Goal: Task Accomplishment & Management: Manage account settings

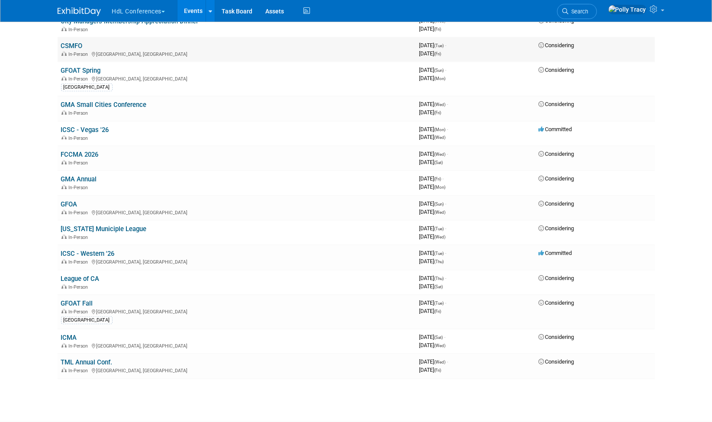
click at [71, 42] on link "CSMFO" at bounding box center [72, 46] width 22 height 8
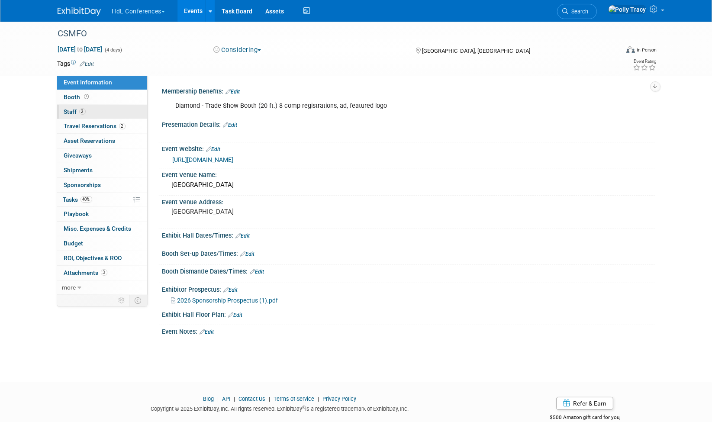
click at [73, 110] on span "Staff 2" at bounding box center [75, 111] width 22 height 7
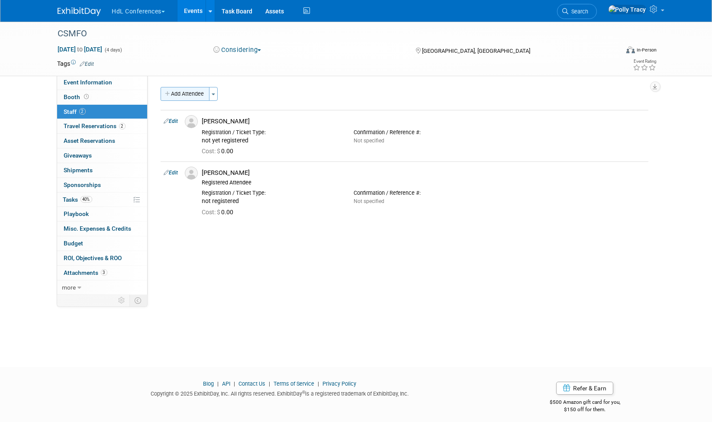
click at [184, 97] on button "Add Attendee" at bounding box center [184, 94] width 49 height 14
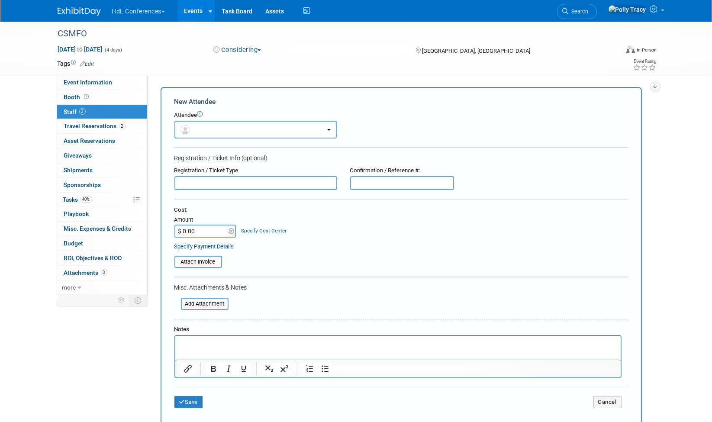
click at [195, 127] on button "button" at bounding box center [255, 130] width 162 height 18
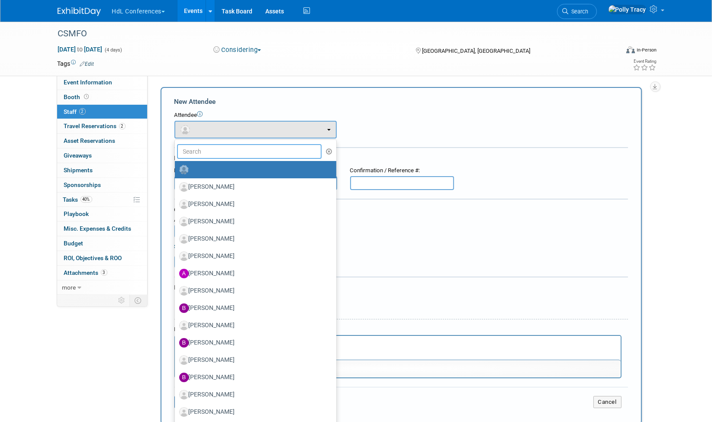
click at [205, 148] on input "text" at bounding box center [249, 151] width 145 height 15
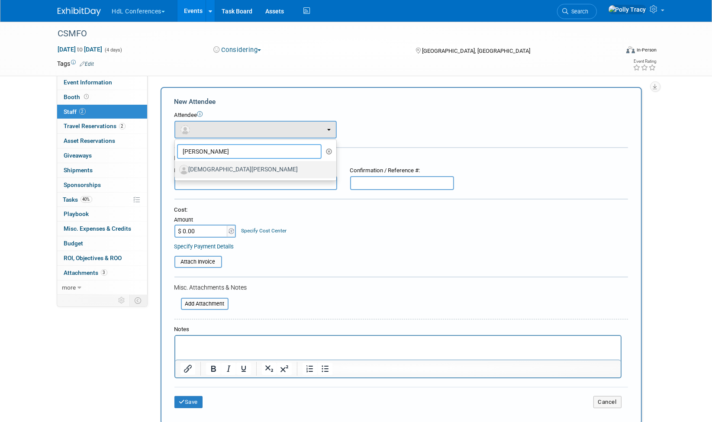
type input "Cris"
click at [213, 166] on label "Cristine Gaiennie" at bounding box center [253, 170] width 148 height 14
click at [176, 166] on input "Cristine Gaiennie" at bounding box center [173, 169] width 6 height 6
select select "1c4bfeb1-3879-4e45-ac22-7134efc56e72"
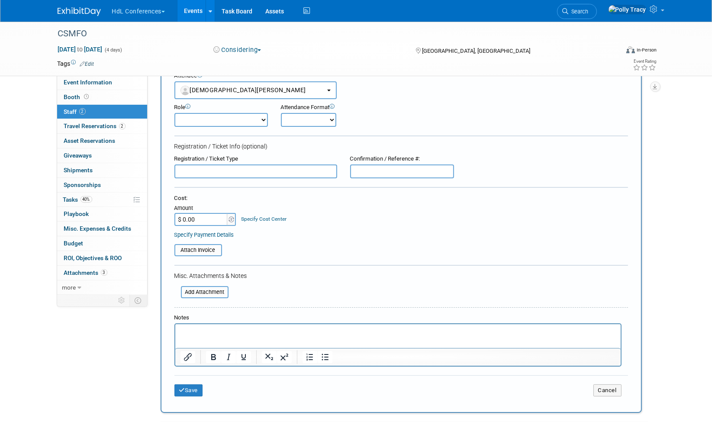
scroll to position [45, 0]
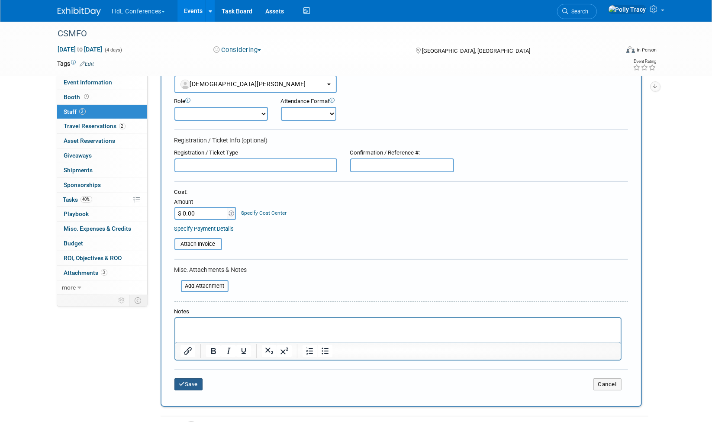
click at [195, 380] on button "Save" at bounding box center [188, 384] width 29 height 12
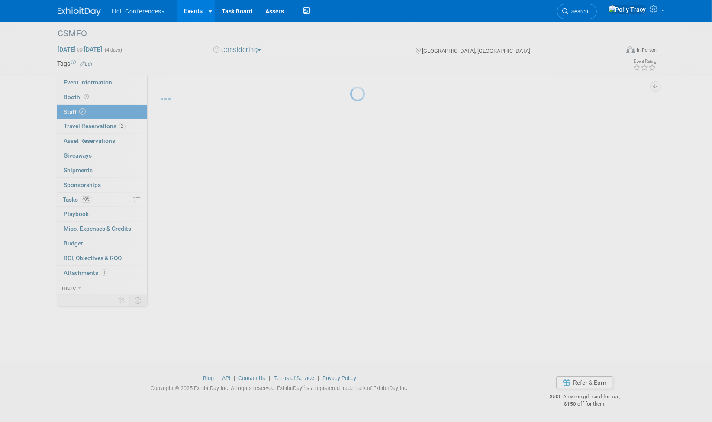
scroll to position [6, 0]
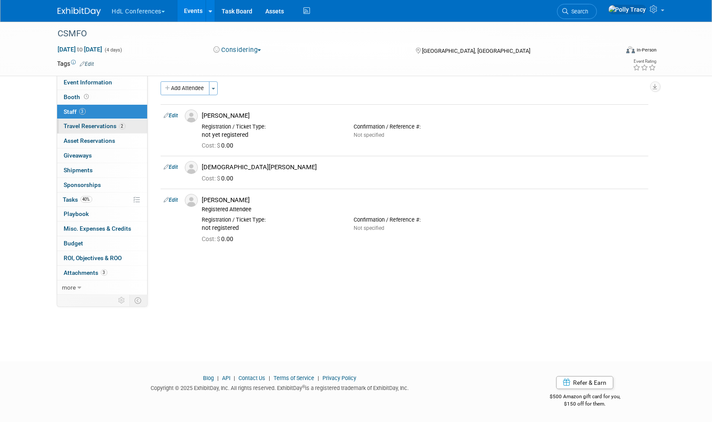
click at [104, 124] on span "Travel Reservations 2" at bounding box center [94, 125] width 61 height 7
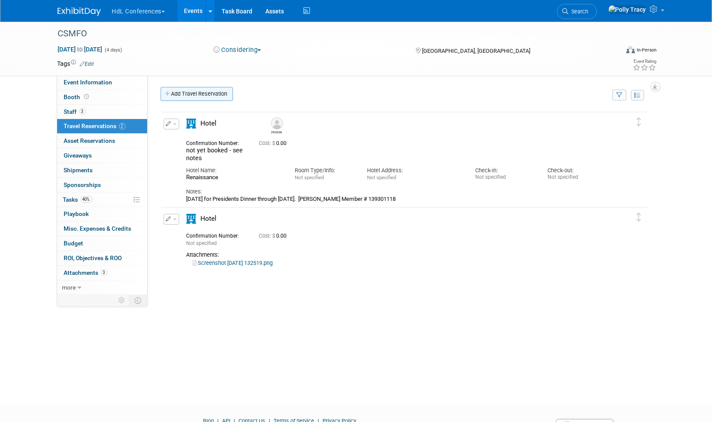
click at [184, 93] on link "Add Travel Reservation" at bounding box center [196, 94] width 72 height 14
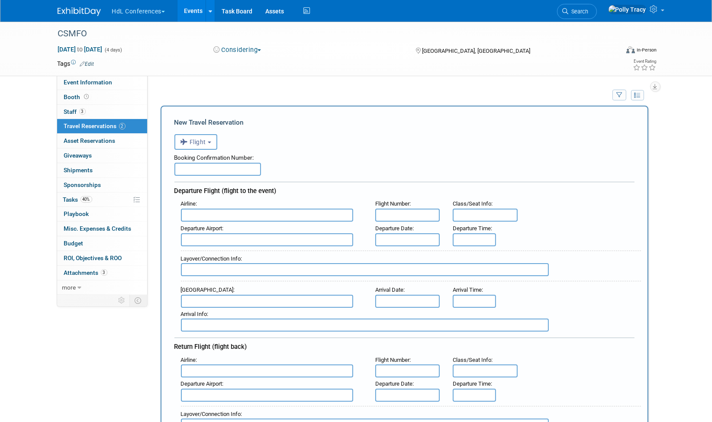
drag, startPoint x: 184, startPoint y: 93, endPoint x: 419, endPoint y: 139, distance: 239.4
click at [419, 139] on div "<i class="fas fa-plane" style="padding: 6px 4px 6px 1px;"></i> Flight <i class=…" at bounding box center [404, 141] width 460 height 18
click at [215, 141] on button "Flight" at bounding box center [195, 142] width 43 height 16
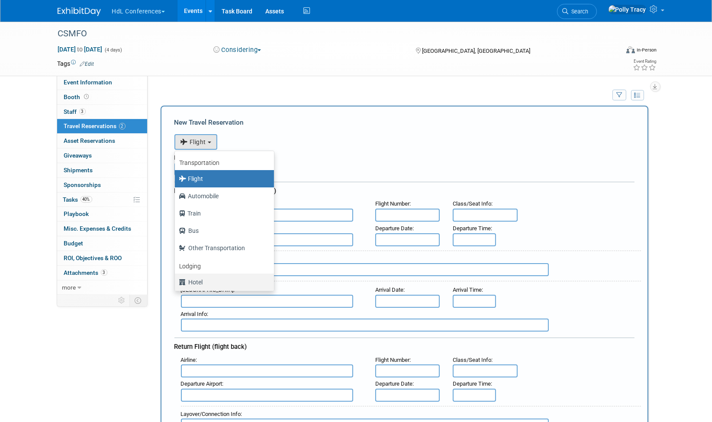
click at [209, 278] on label "Hotel" at bounding box center [222, 282] width 86 height 14
click at [176, 278] on input "Hotel" at bounding box center [173, 281] width 6 height 6
select select "6"
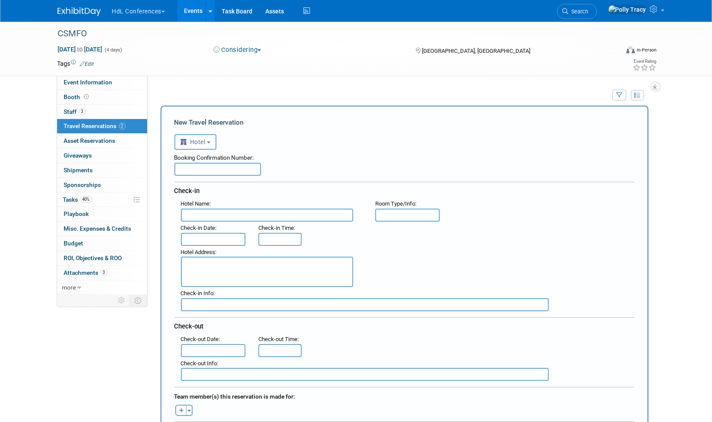
click at [214, 215] on input "text" at bounding box center [267, 215] width 172 height 13
click at [189, 246] on div "Hotel Address :" at bounding box center [271, 267] width 194 height 42
click at [186, 235] on input "text" at bounding box center [213, 239] width 65 height 13
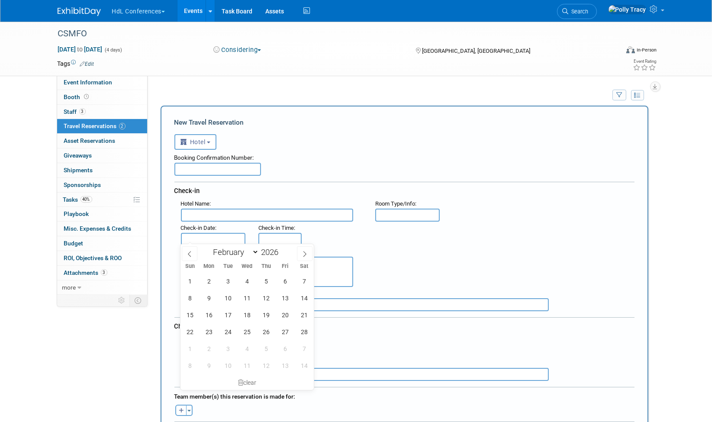
click at [212, 323] on div "1 2 3 4 5 6 7 8 9 10 11 12 13 14 15 16 17 18 19 20 21 22 23 24 25 26 27 28 1 2 …" at bounding box center [246, 323] width 133 height 101
click at [209, 329] on span "23" at bounding box center [208, 331] width 17 height 17
type input "Feb 23, 2026"
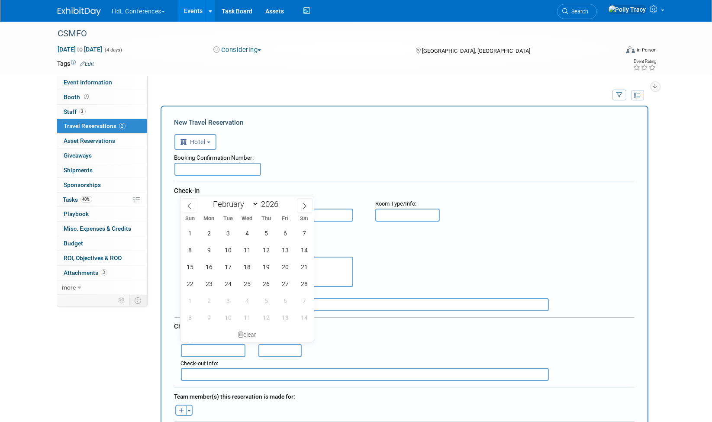
click at [206, 345] on input "text" at bounding box center [213, 350] width 65 height 13
click at [285, 284] on span "27" at bounding box center [284, 283] width 17 height 17
type input "Feb 27, 2026"
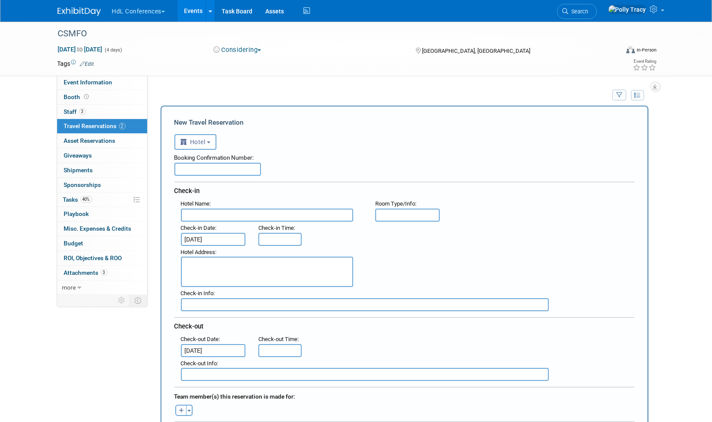
click at [498, 202] on div "Hotel Name : Flight Number : Room Type/Info :" at bounding box center [407, 209] width 466 height 24
click at [182, 408] on icon "button" at bounding box center [181, 411] width 5 height 6
select select
click at [200, 408] on span "-- Select --" at bounding box center [195, 411] width 38 height 7
click at [184, 404] on button "button" at bounding box center [180, 409] width 11 height 11
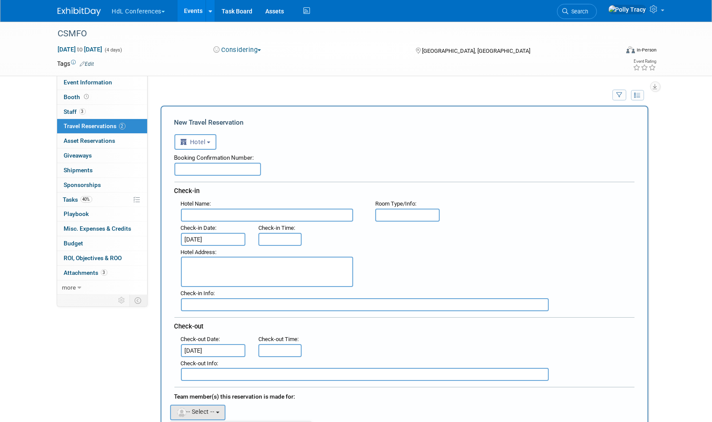
scroll to position [19, 0]
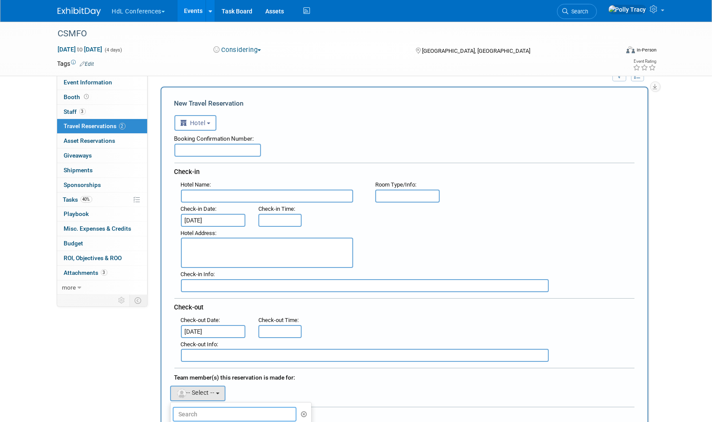
click at [185, 409] on input "text" at bounding box center [235, 414] width 124 height 15
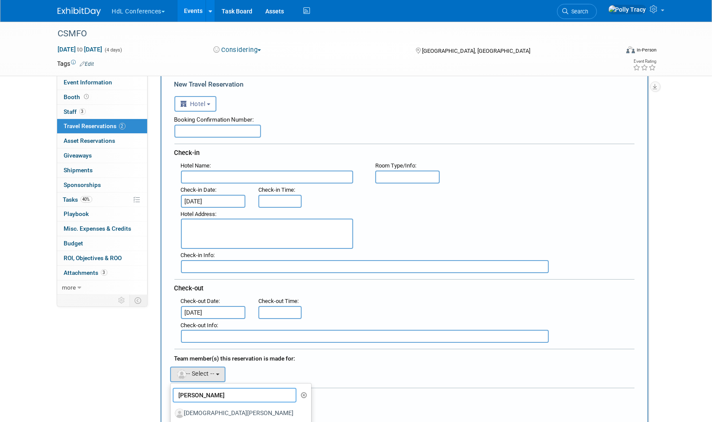
scroll to position [58, 0]
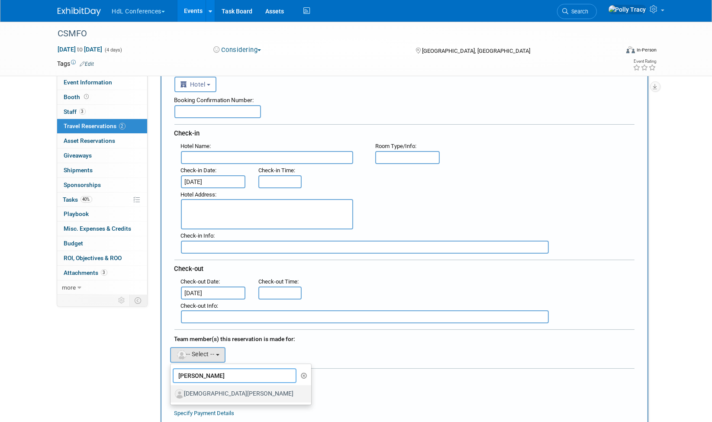
type input "cris"
click at [203, 387] on label "Cristine Gaiennie" at bounding box center [239, 394] width 128 height 14
click at [172, 390] on input "Cristine Gaiennie" at bounding box center [169, 393] width 6 height 6
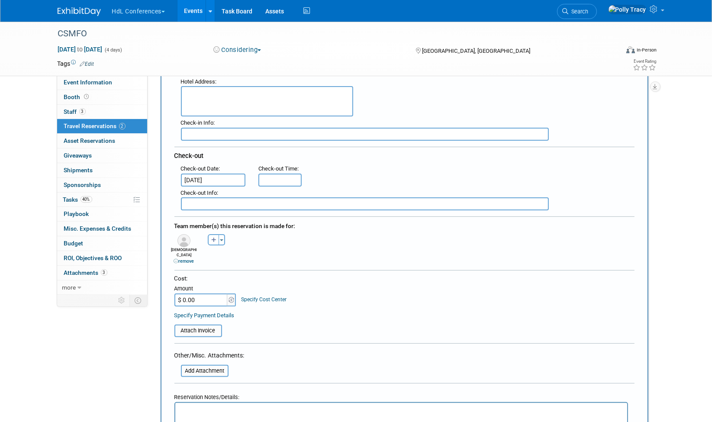
scroll to position [539, 0]
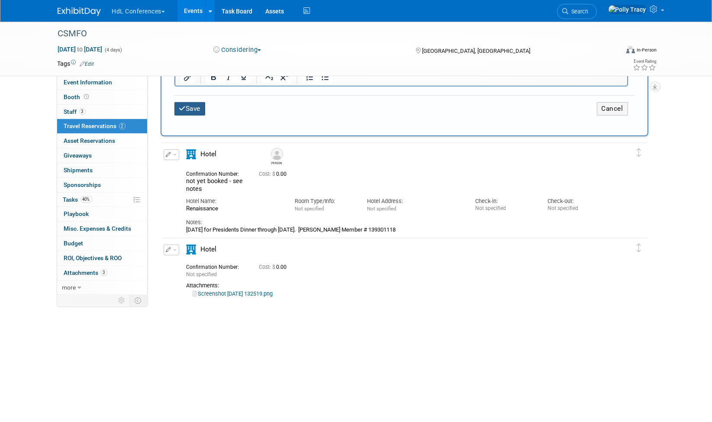
click at [180, 105] on icon "submit" at bounding box center [182, 108] width 7 height 6
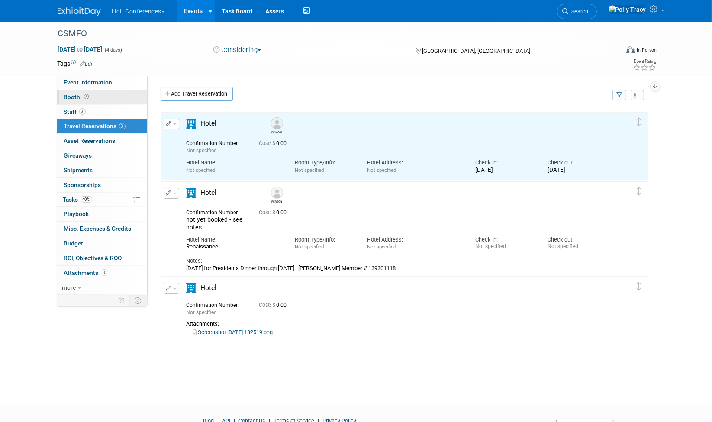
scroll to position [0, 0]
click at [75, 93] on span "Booth" at bounding box center [77, 96] width 27 height 7
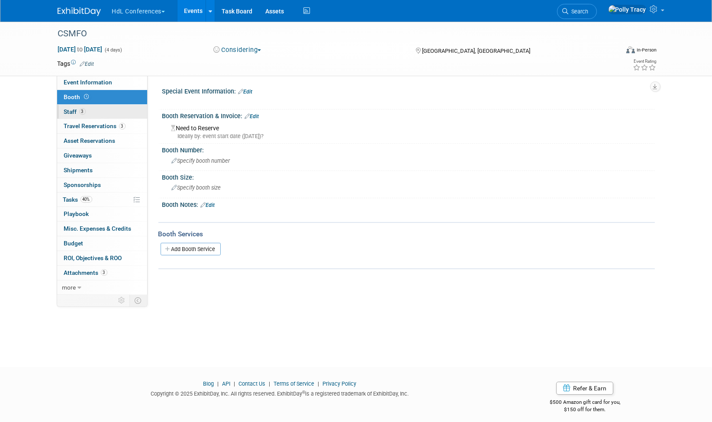
click at [69, 108] on span "Staff 3" at bounding box center [75, 111] width 22 height 7
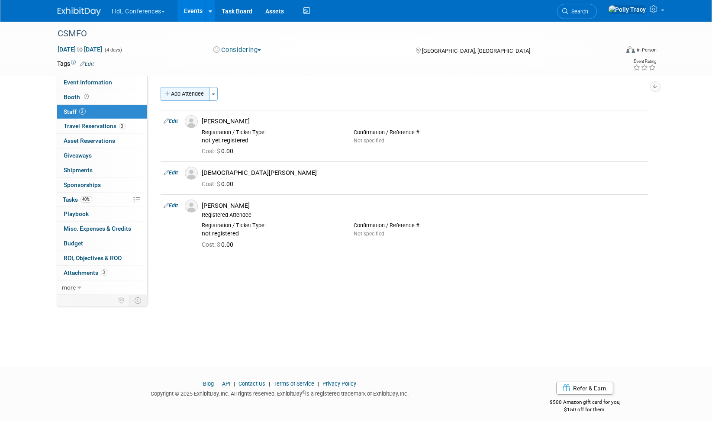
click at [188, 92] on button "Add Attendee" at bounding box center [184, 94] width 49 height 14
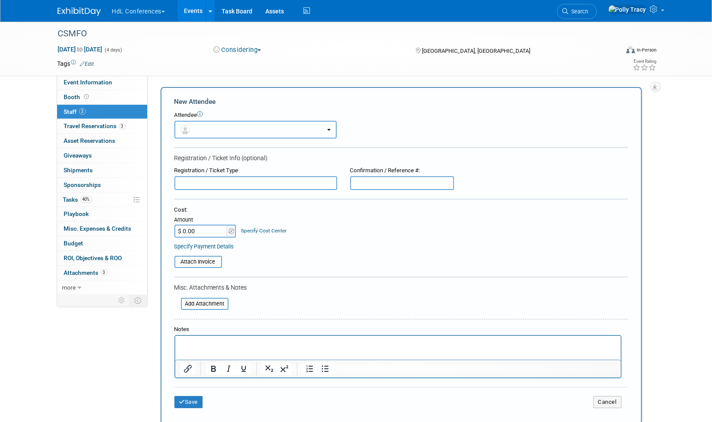
click at [220, 124] on button "button" at bounding box center [255, 130] width 162 height 18
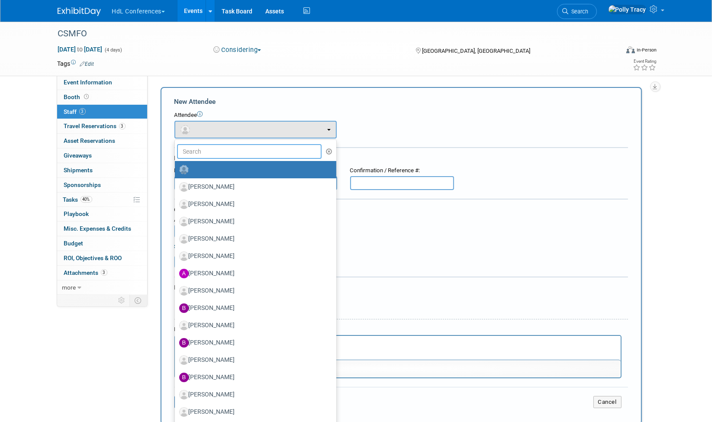
click at [215, 147] on input "text" at bounding box center [249, 151] width 145 height 15
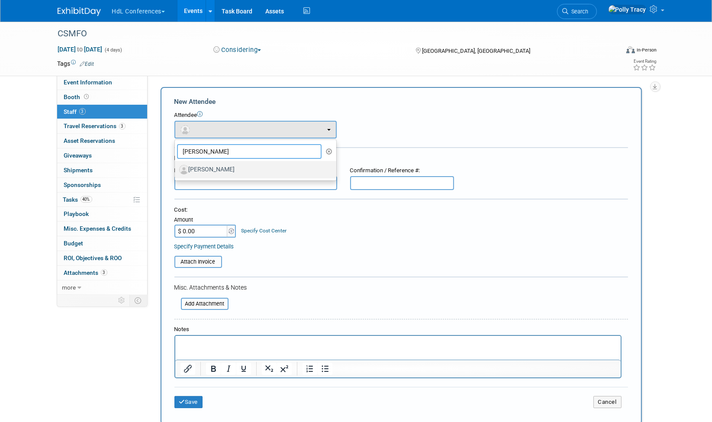
type input "alex"
click at [214, 166] on label "Alex Terrazas" at bounding box center [253, 170] width 148 height 14
click at [176, 166] on input "Alex Terrazas" at bounding box center [173, 169] width 6 height 6
select select "f13019e8-4b58-4739-bc1e-b557bff4178d"
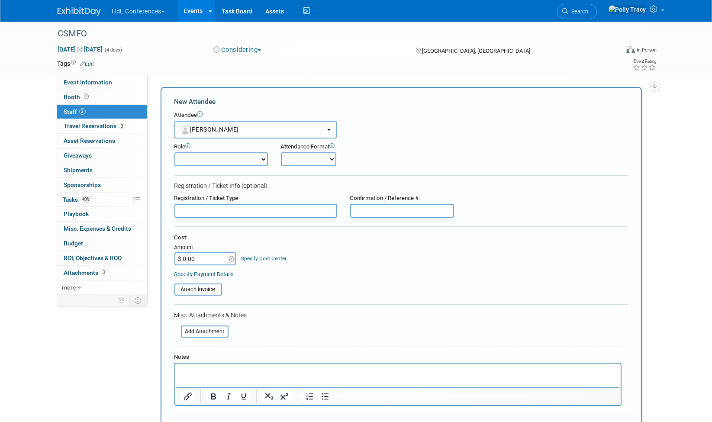
click at [193, 419] on div "Save Cancel" at bounding box center [400, 428] width 453 height 28
click at [189, 421] on button "Save" at bounding box center [188, 429] width 29 height 12
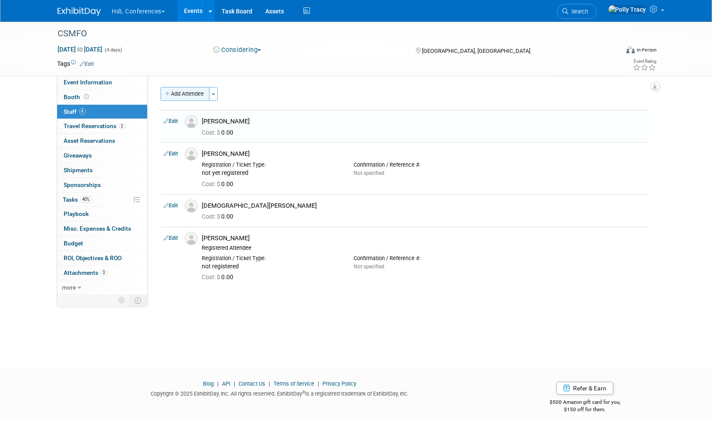
click at [186, 93] on button "Add Attendee" at bounding box center [184, 94] width 49 height 14
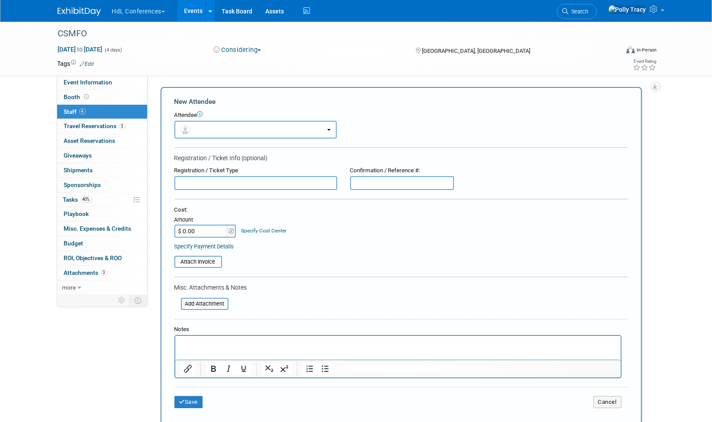
click at [202, 126] on button "button" at bounding box center [255, 130] width 162 height 18
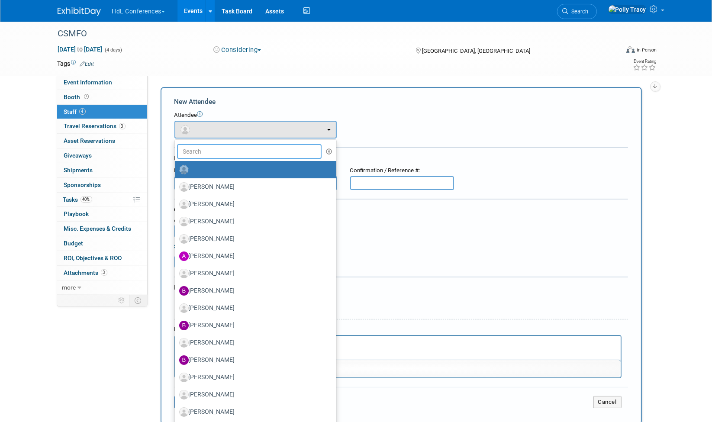
click at [204, 151] on input "text" at bounding box center [249, 151] width 145 height 15
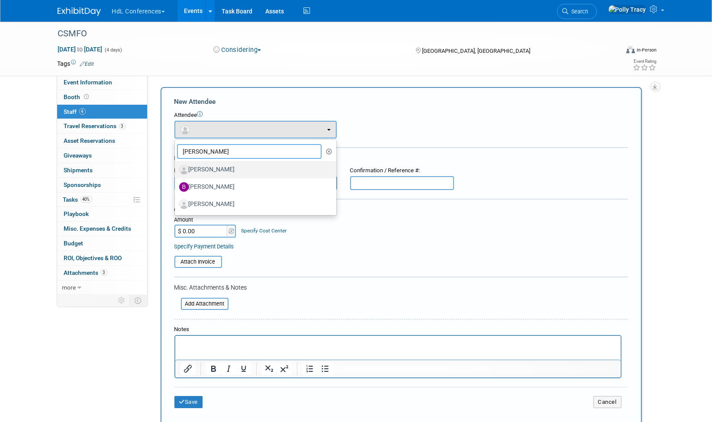
type input "bret"
click at [207, 163] on label "Bret Harmon" at bounding box center [253, 170] width 148 height 14
click at [176, 166] on input "Bret Harmon" at bounding box center [173, 169] width 6 height 6
select select "9ecd4327-6cde-49a0-b96f-c622b72dbe2f"
select select "100"
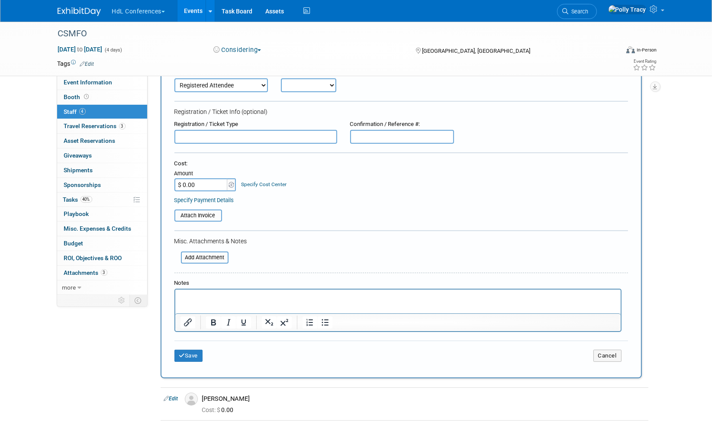
scroll to position [94, 0]
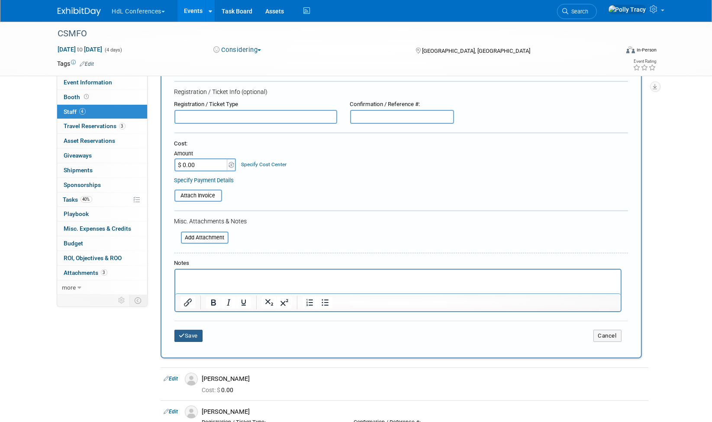
click at [196, 332] on button "Save" at bounding box center [188, 336] width 29 height 12
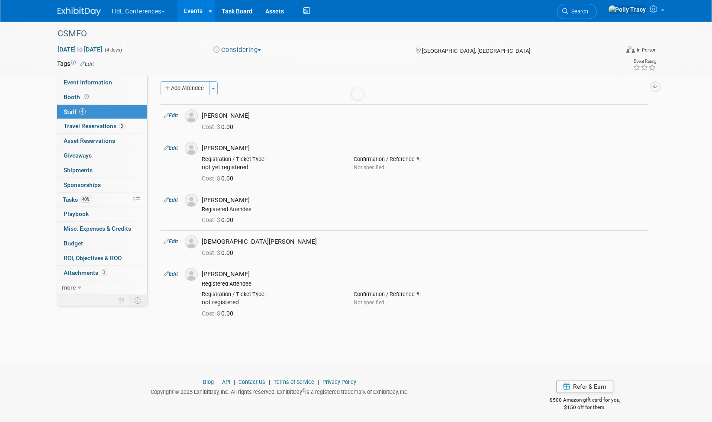
scroll to position [9, 0]
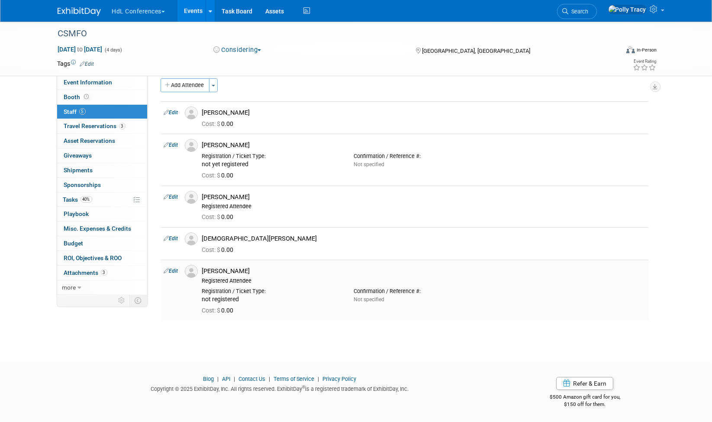
click at [649, 285] on div "Registration / Ticket Type: not registered Confirmation / Reference #: Not spec…" at bounding box center [424, 293] width 456 height 19
